Goal: Transaction & Acquisition: Purchase product/service

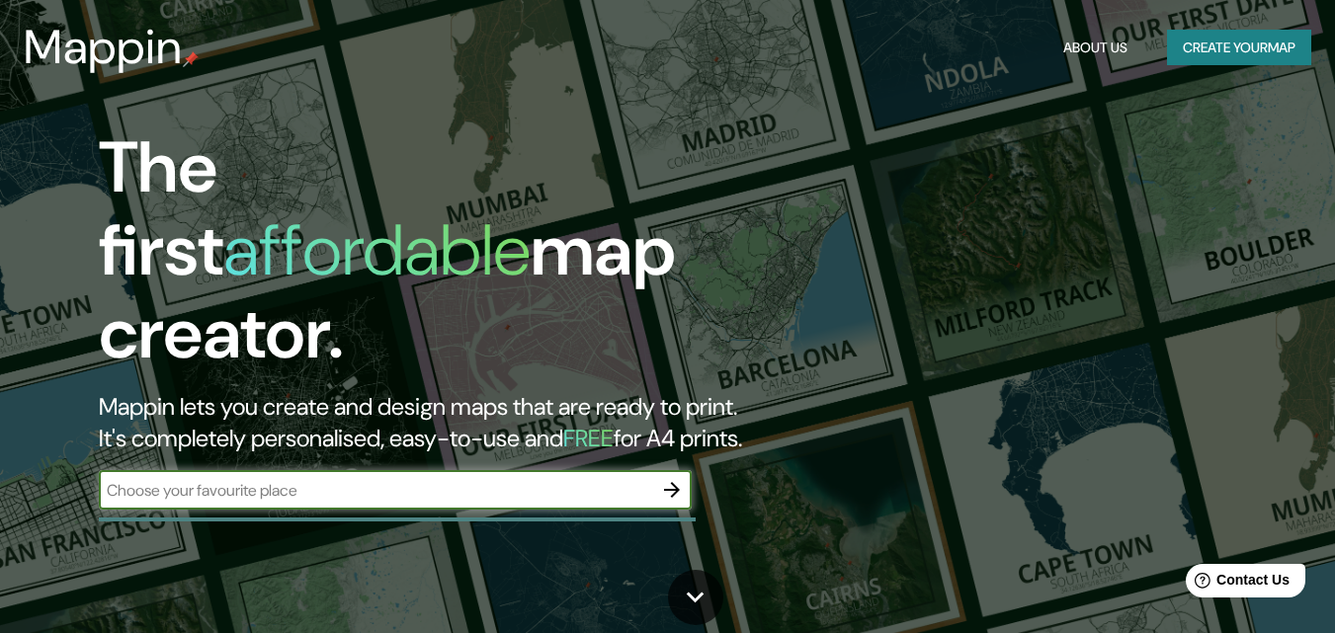
click at [282, 479] on input "text" at bounding box center [375, 490] width 553 height 23
paste input "[URL][DOMAIN_NAME][DOMAIN_NAME]"
type input "[URL][DOMAIN_NAME][DOMAIN_NAME]"
click at [669, 478] on icon "button" at bounding box center [672, 490] width 24 height 24
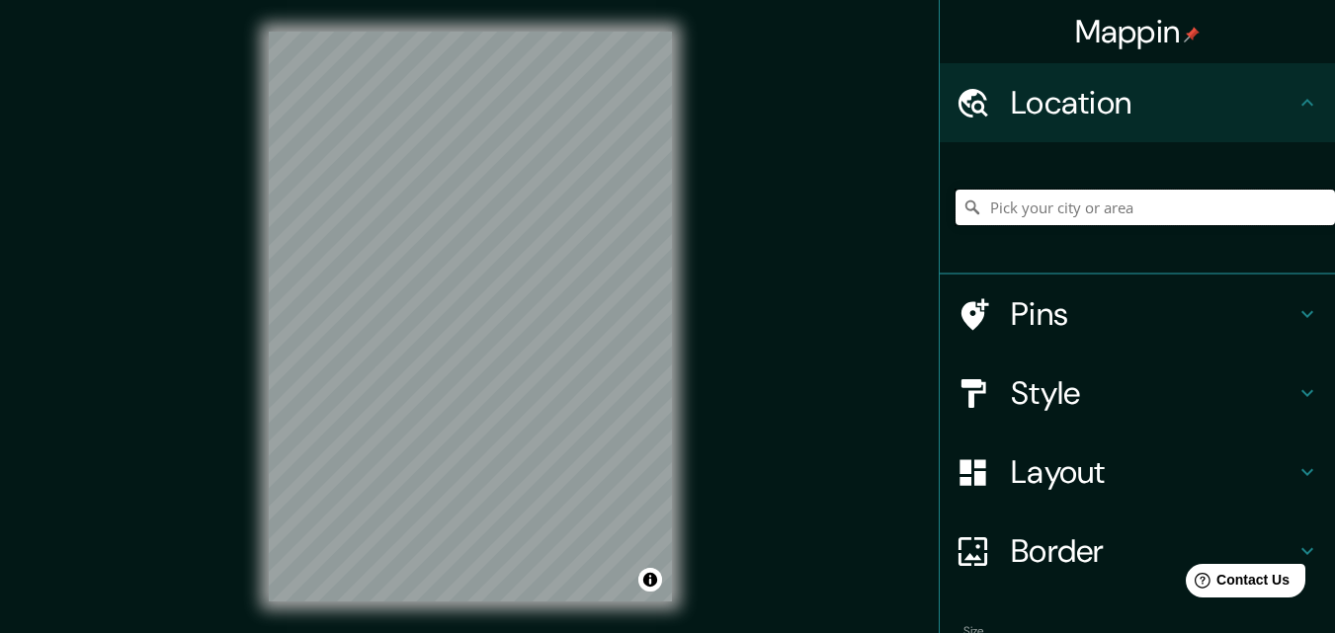
click at [996, 212] on input "Pick your city or area" at bounding box center [1145, 208] width 379 height 36
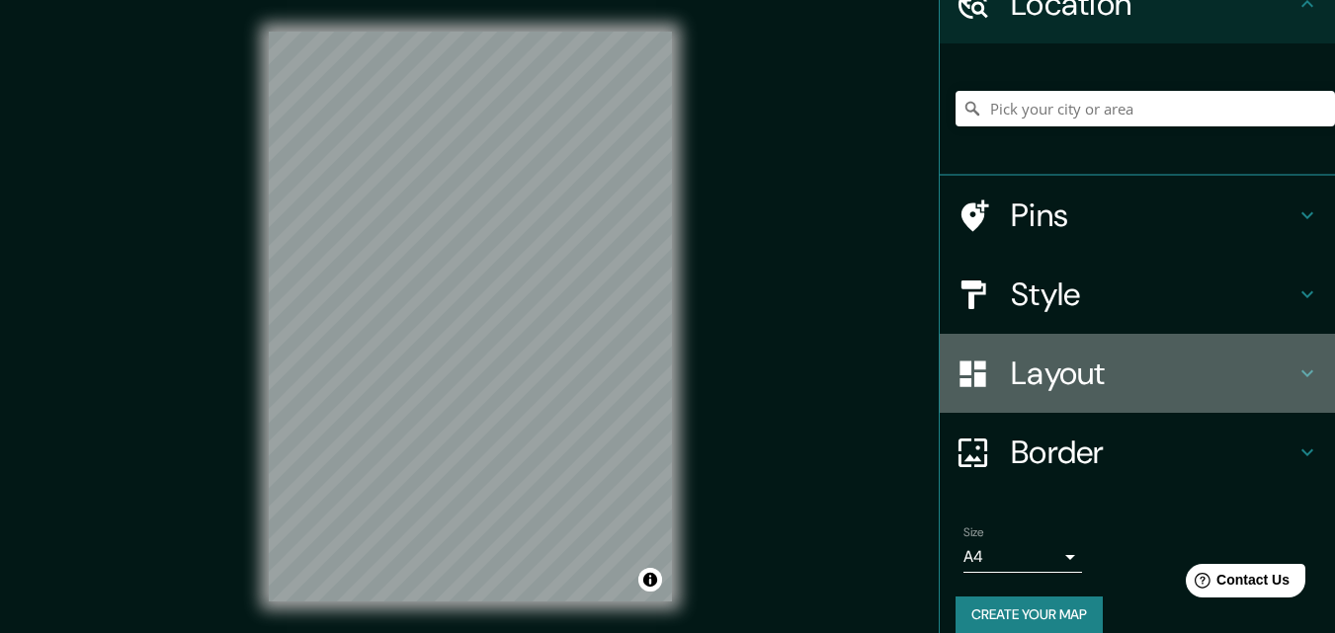
click at [1027, 372] on h4 "Layout" at bounding box center [1153, 374] width 285 height 40
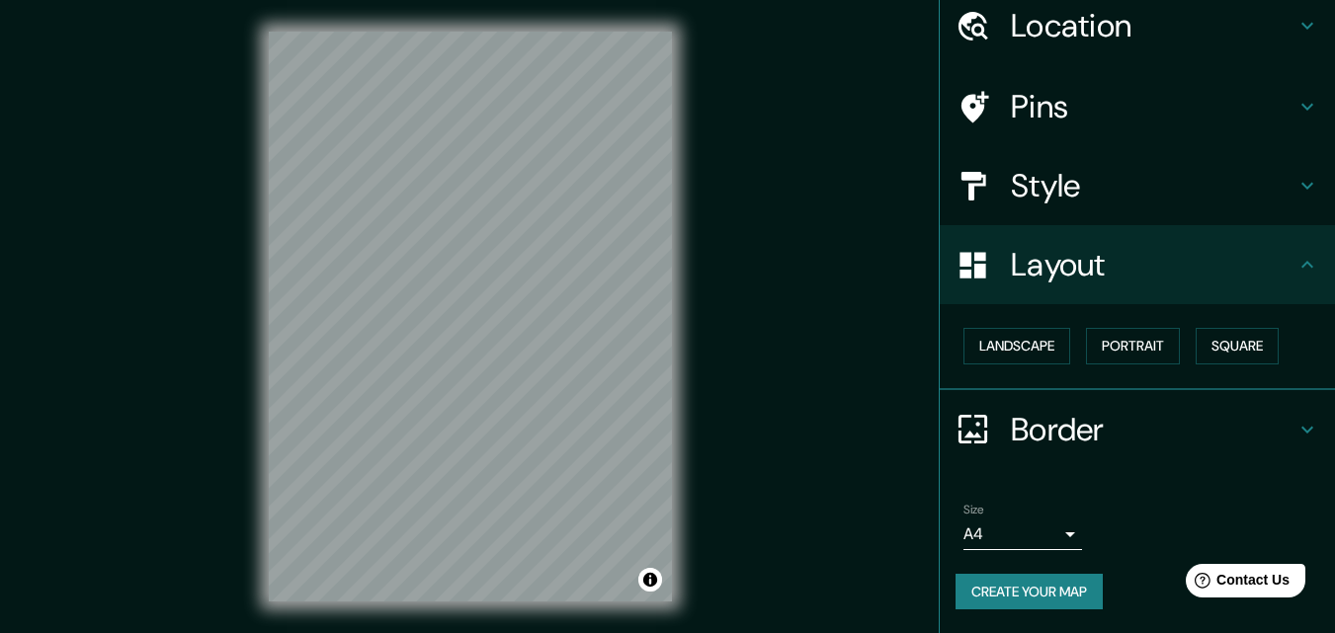
scroll to position [77, 0]
click at [1037, 347] on button "Landscape" at bounding box center [1016, 346] width 107 height 37
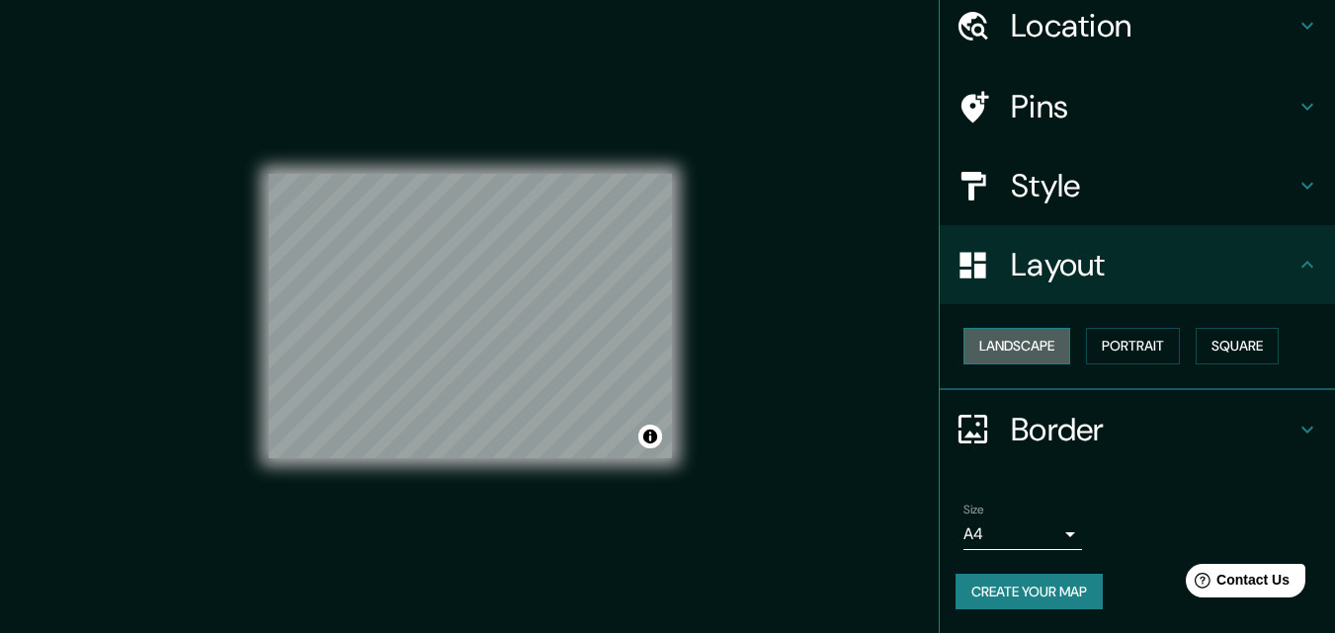
click at [1037, 347] on button "Landscape" at bounding box center [1016, 346] width 107 height 37
click at [1226, 341] on button "Square" at bounding box center [1237, 346] width 83 height 37
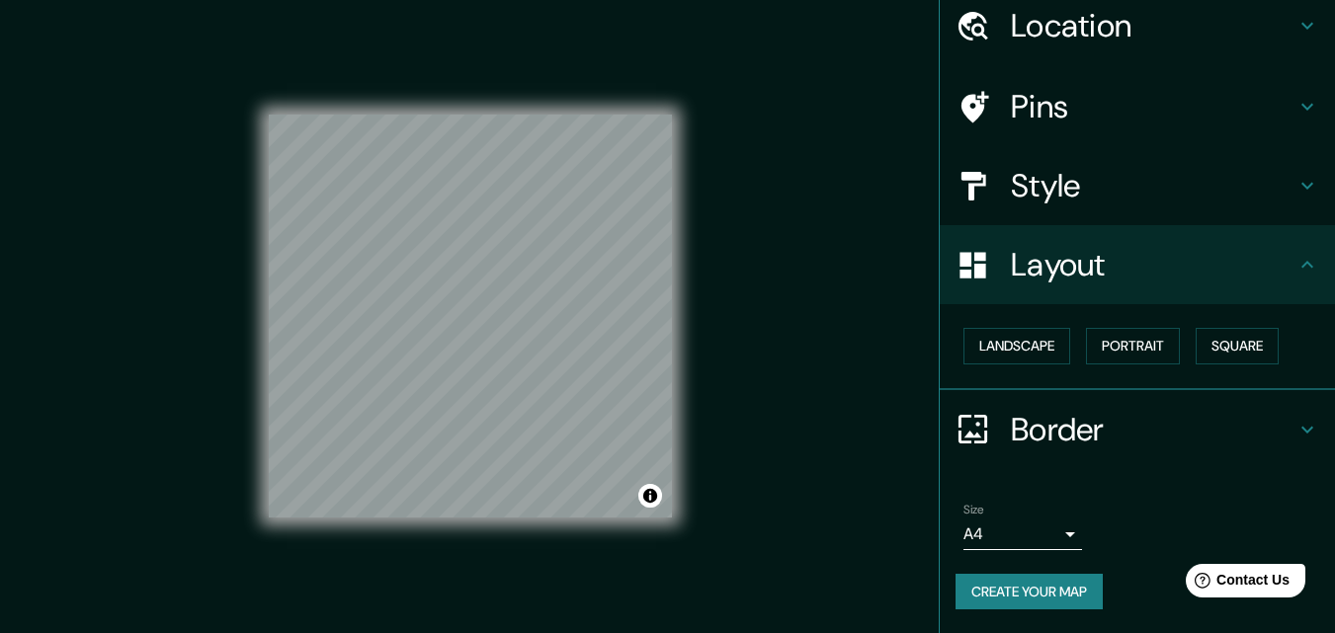
click at [1076, 207] on div "Style" at bounding box center [1137, 185] width 395 height 79
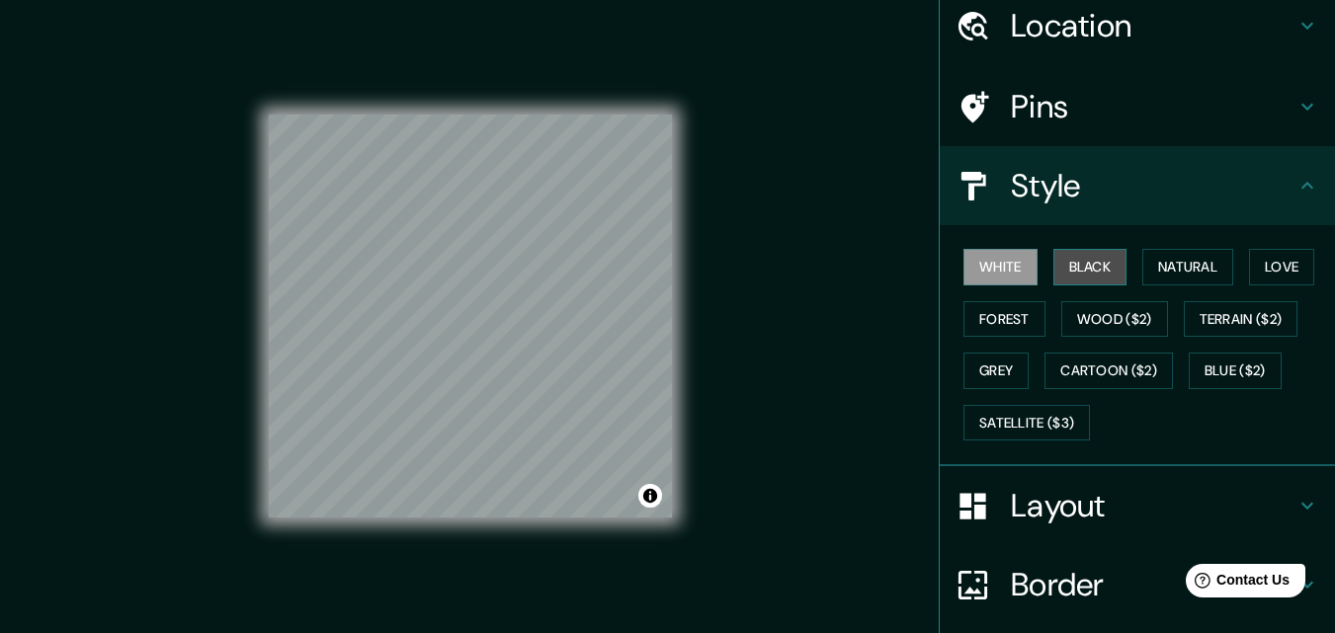
click at [1087, 280] on button "Black" at bounding box center [1090, 267] width 74 height 37
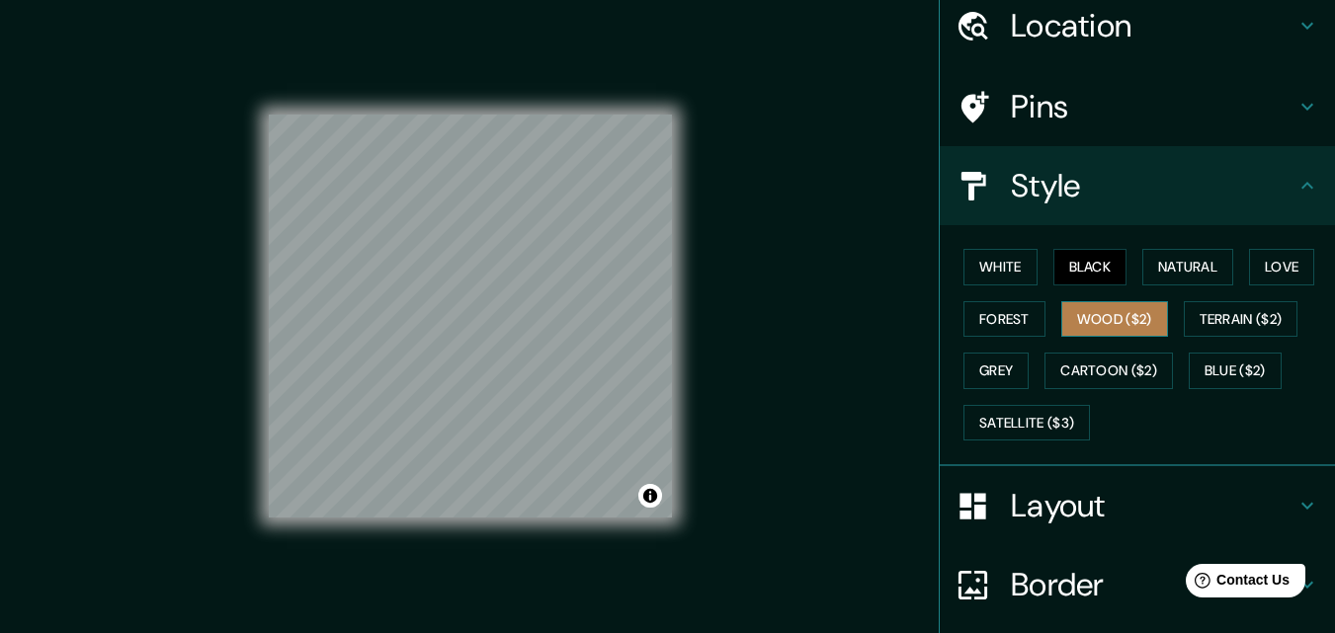
click at [1096, 314] on button "Wood ($2)" at bounding box center [1114, 319] width 107 height 37
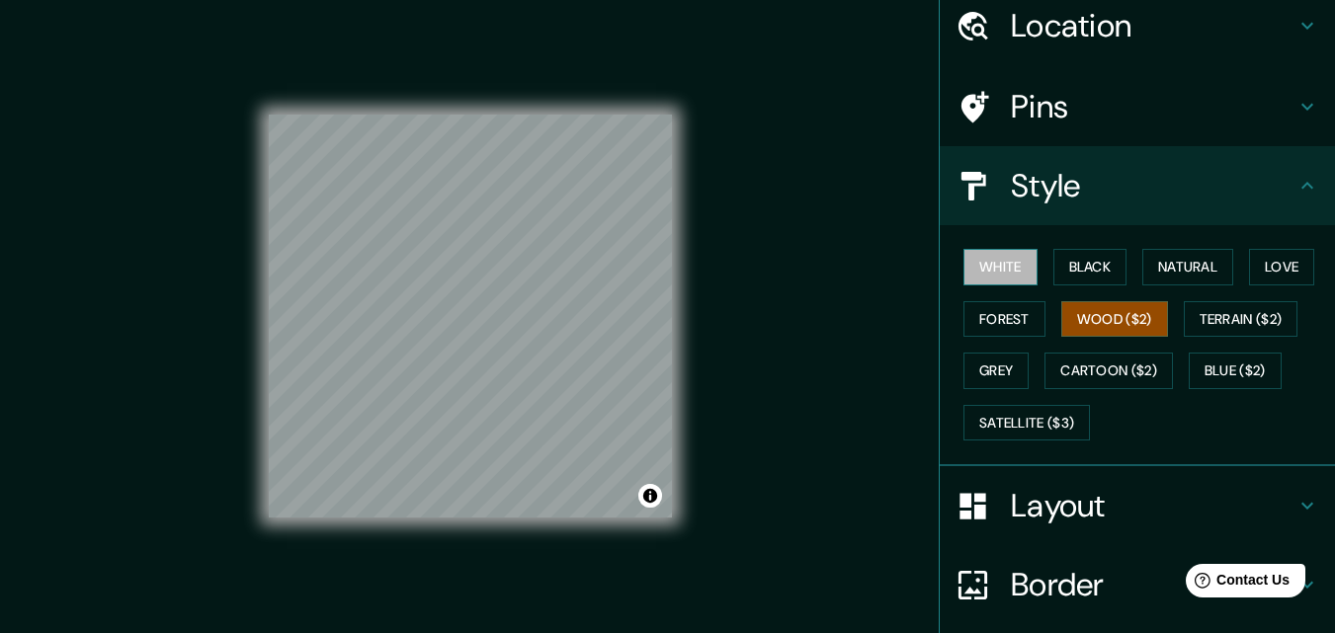
click at [995, 265] on button "White" at bounding box center [1000, 267] width 74 height 37
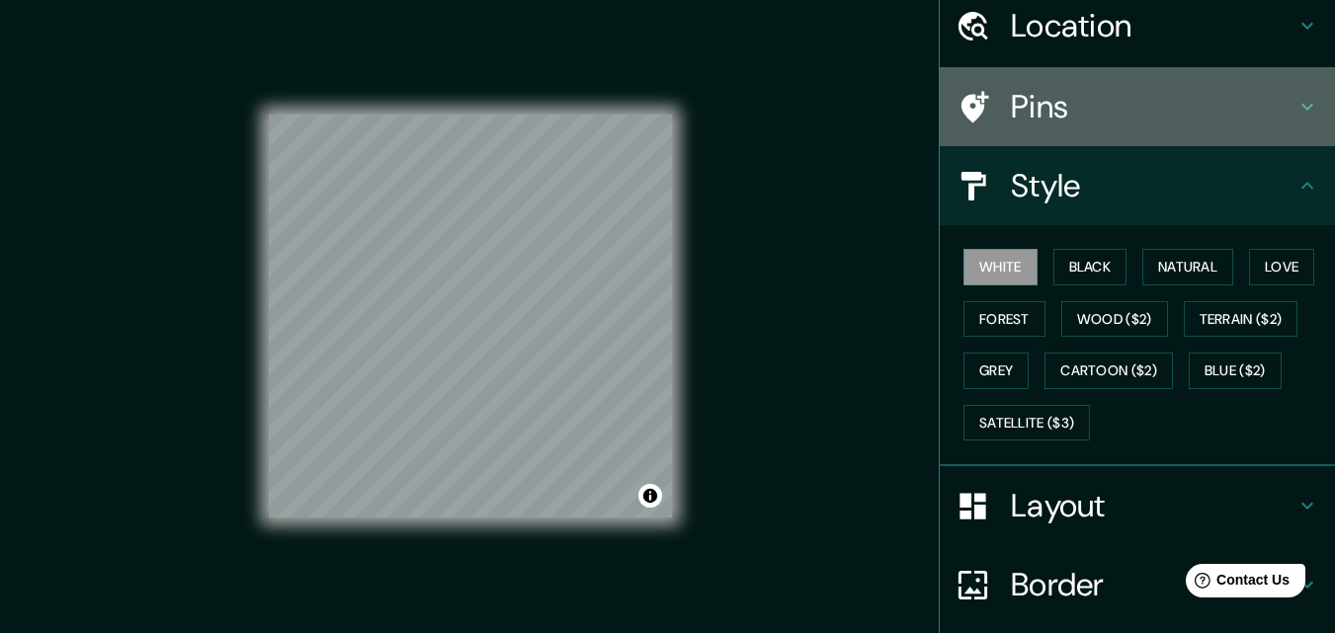
click at [1040, 114] on h4 "Pins" at bounding box center [1153, 107] width 285 height 40
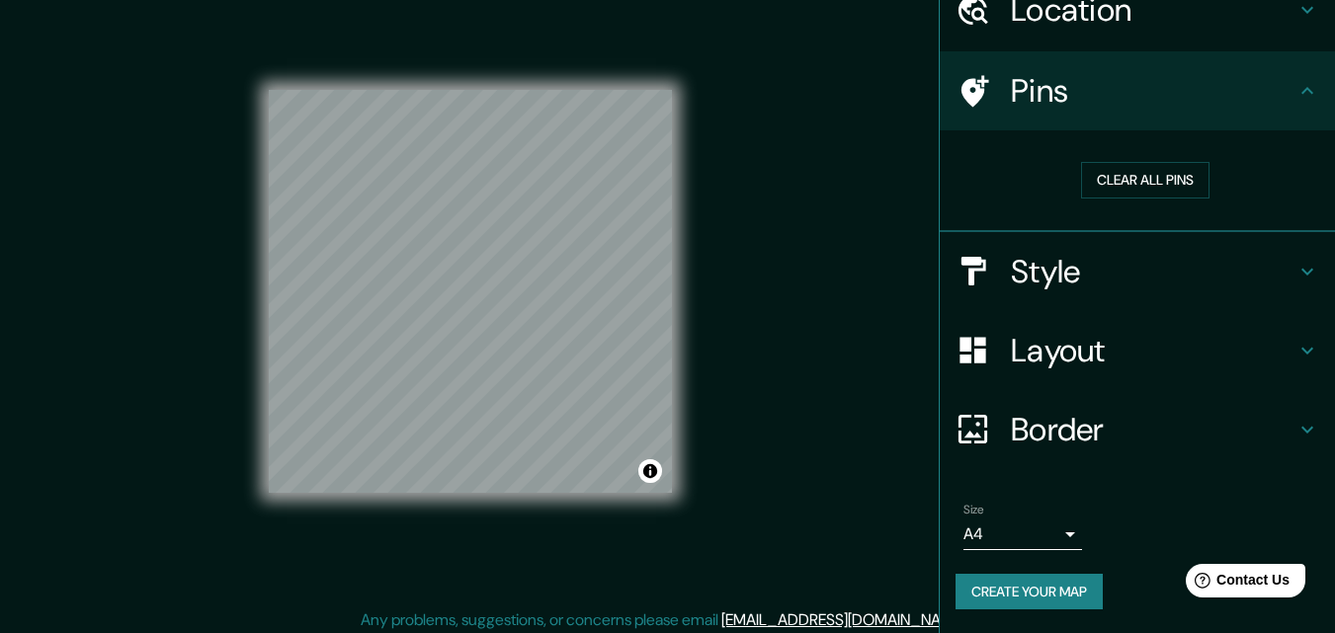
scroll to position [32, 0]
